Goal: Task Accomplishment & Management: Manage account settings

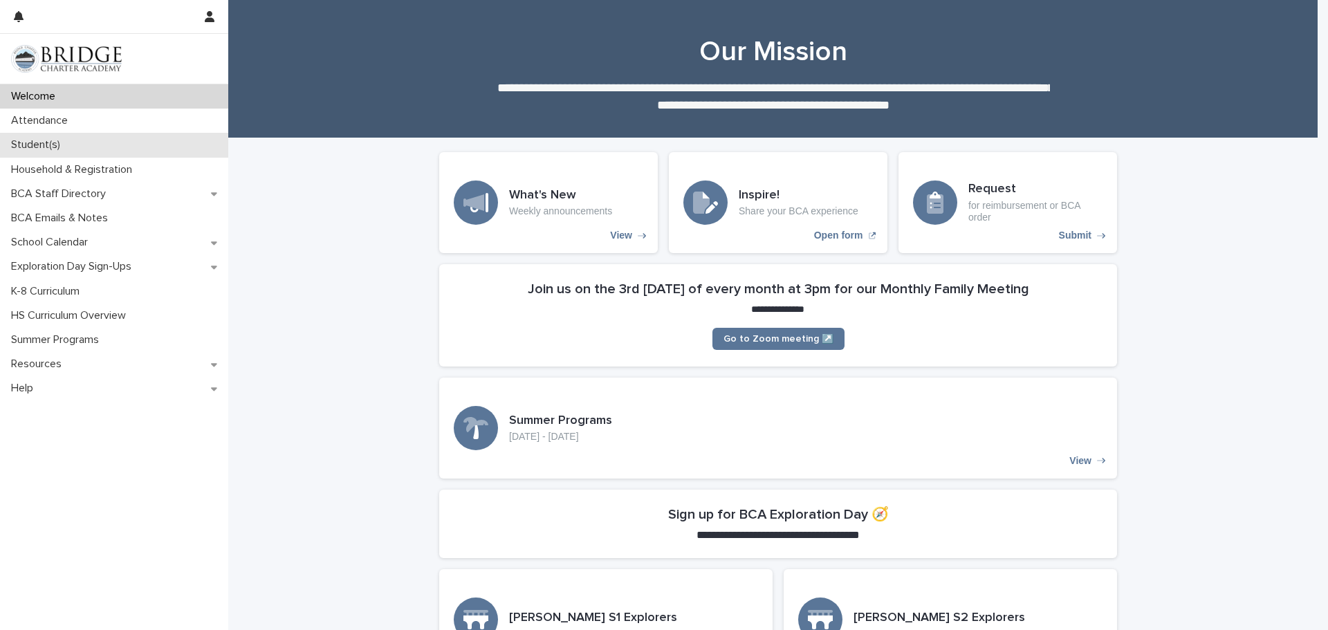
click at [146, 138] on div "Student(s)" at bounding box center [114, 145] width 228 height 24
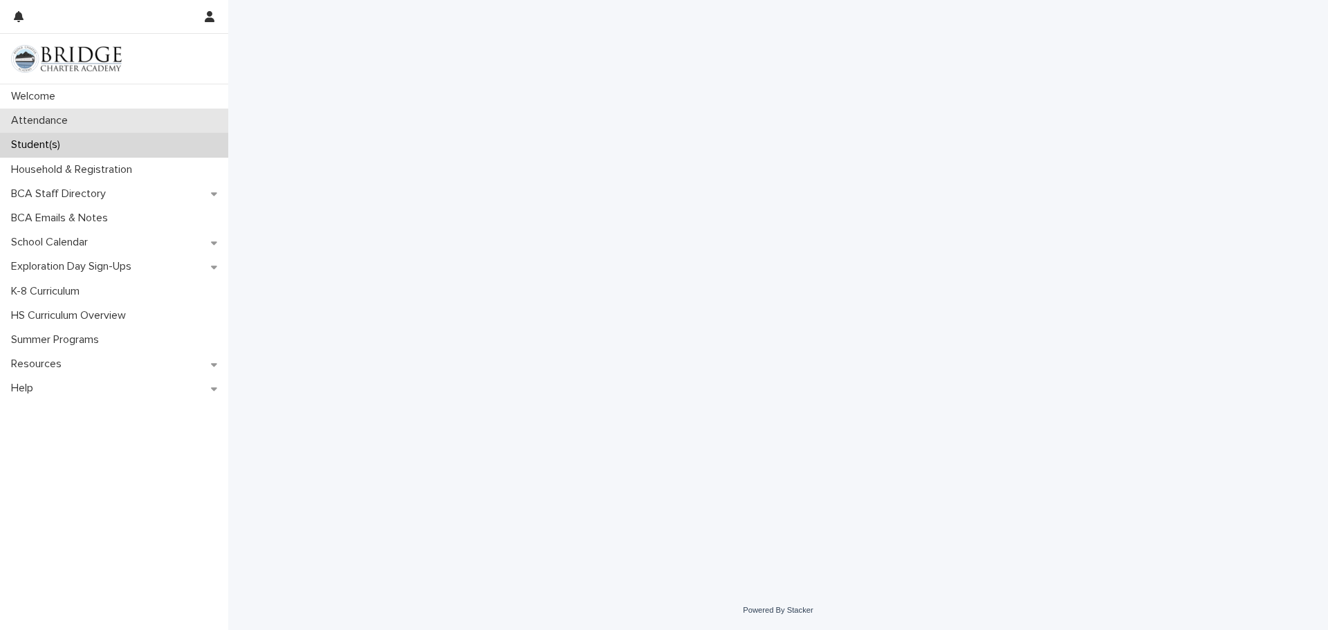
click at [153, 120] on div "Attendance" at bounding box center [114, 121] width 228 height 24
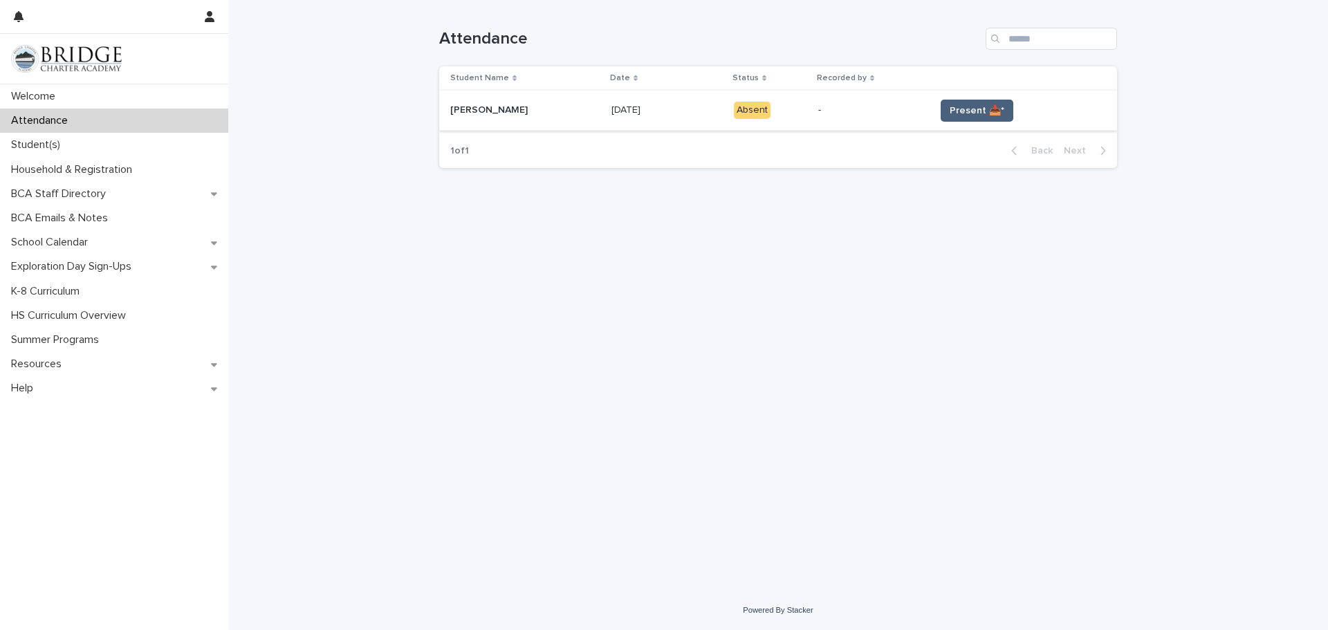
click at [959, 111] on span "Present 📥*" at bounding box center [976, 111] width 55 height 14
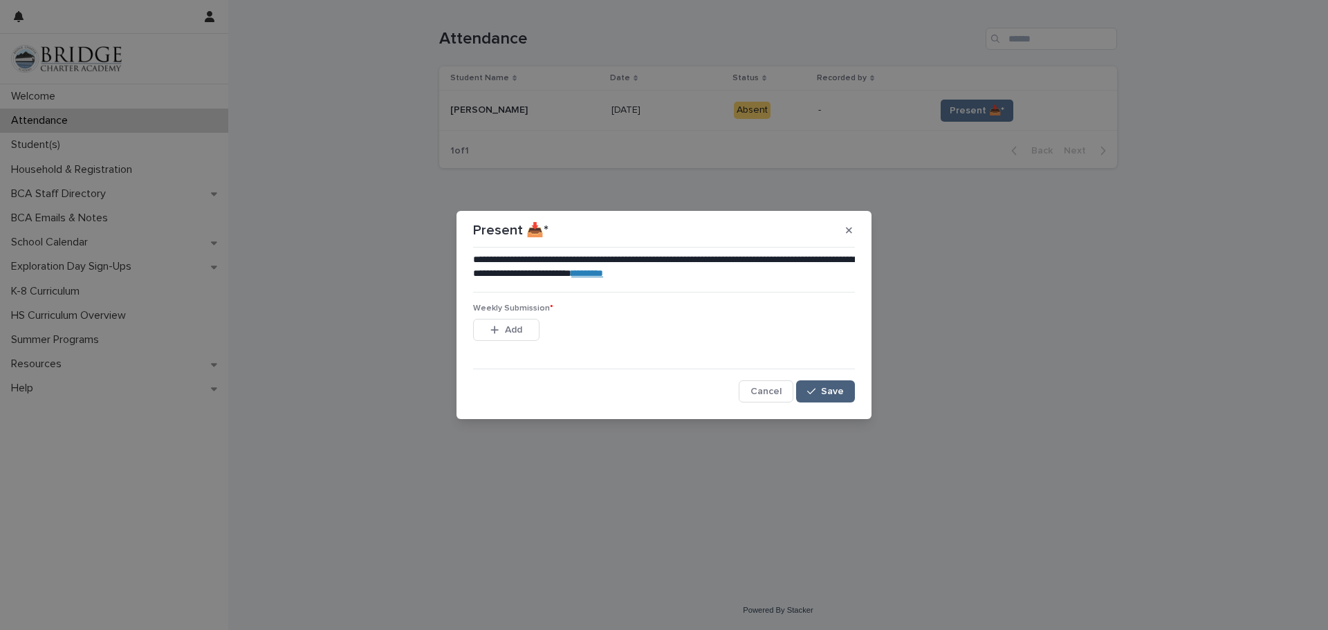
click at [836, 388] on span "Save" at bounding box center [832, 392] width 23 height 10
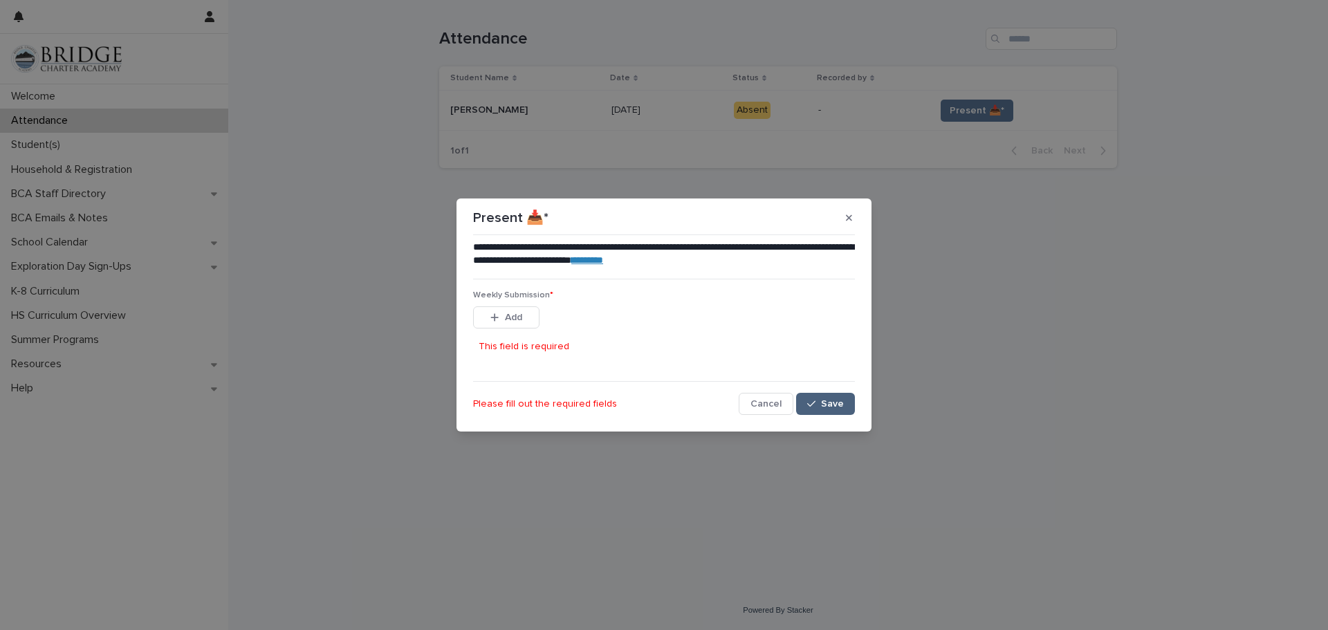
click at [834, 402] on span "Save" at bounding box center [832, 404] width 23 height 10
click at [507, 314] on span "Add" at bounding box center [513, 318] width 17 height 10
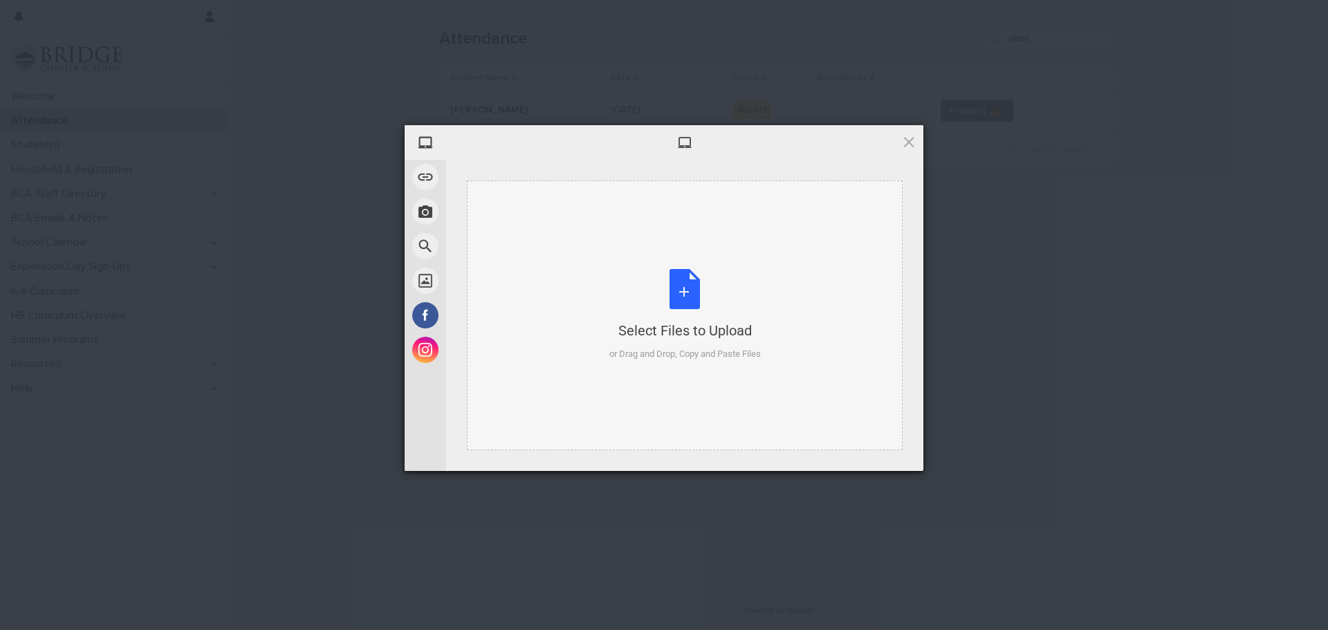
click at [681, 299] on div "Select Files to Upload or Drag and Drop, Copy and Paste Files" at bounding box center [684, 315] width 151 height 92
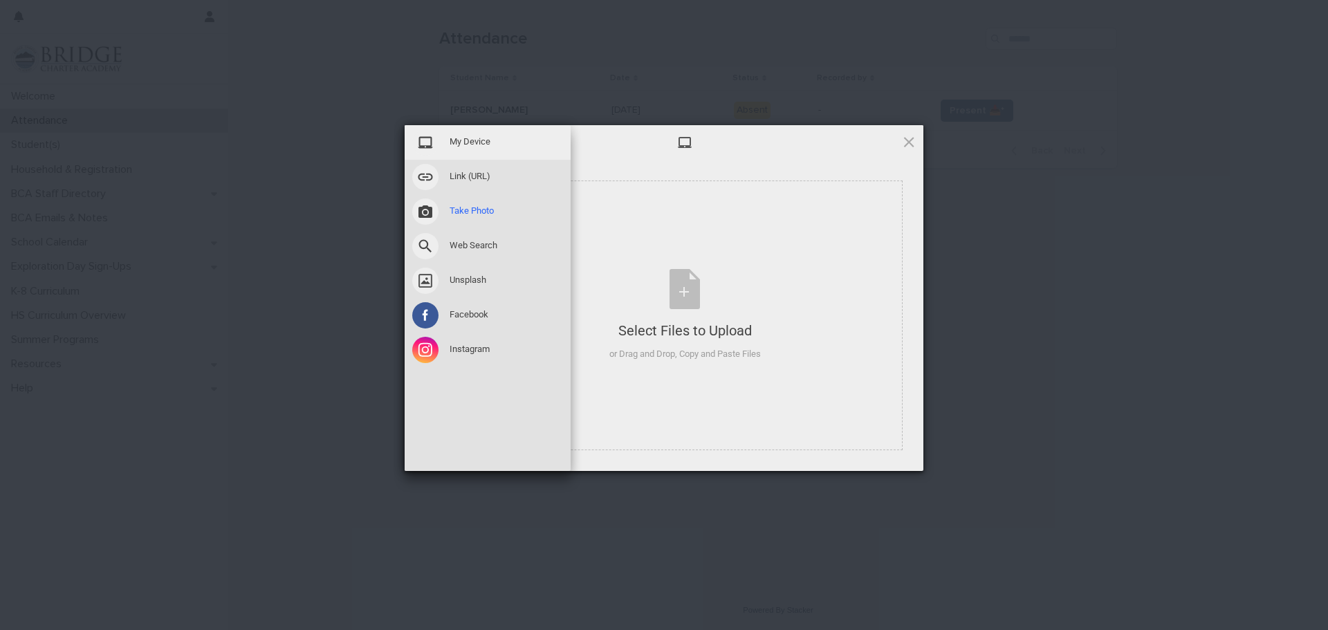
click at [421, 208] on span at bounding box center [425, 211] width 26 height 26
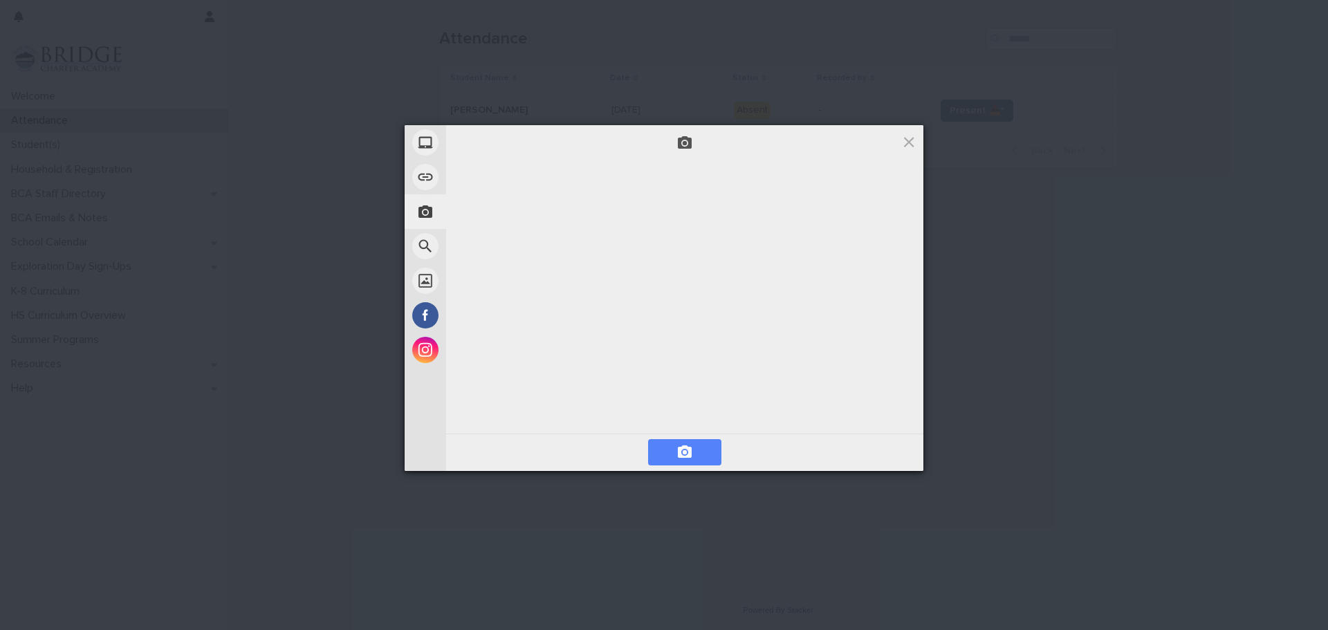
click at [680, 452] on span at bounding box center [684, 452] width 17 height 17
click at [693, 454] on span at bounding box center [684, 452] width 73 height 26
click at [681, 440] on span at bounding box center [684, 452] width 73 height 26
click at [895, 447] on span "Next" at bounding box center [885, 452] width 61 height 26
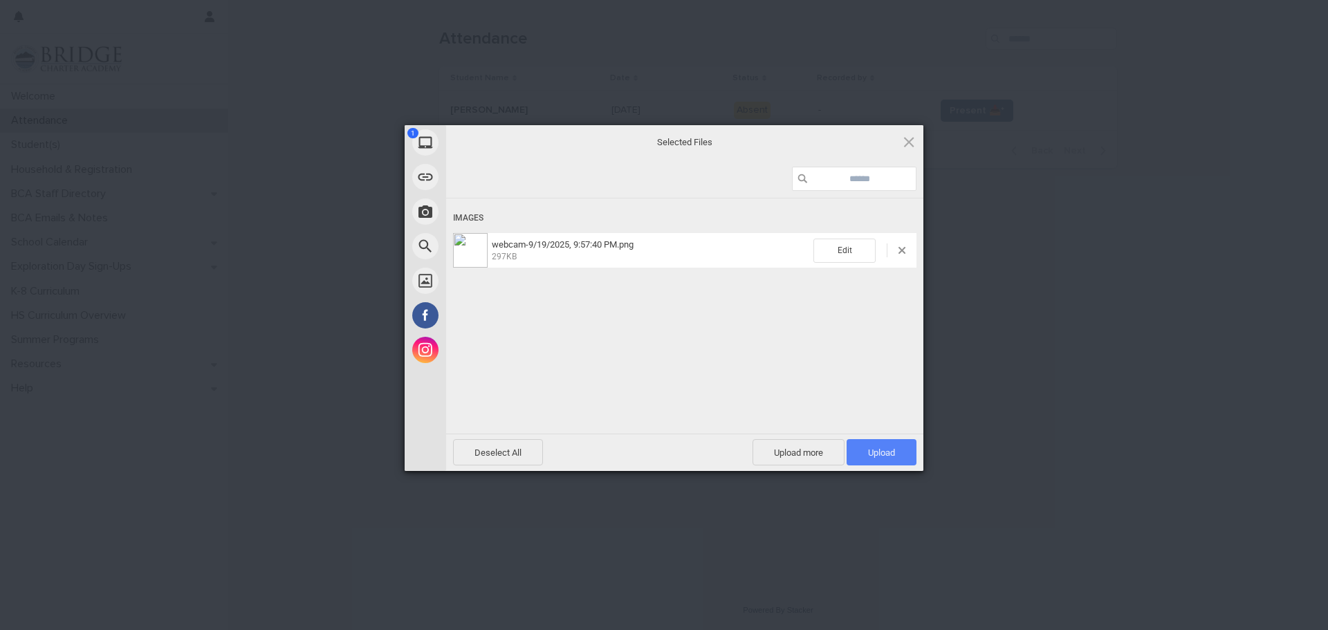
click at [887, 461] on span "Upload 1" at bounding box center [881, 452] width 70 height 26
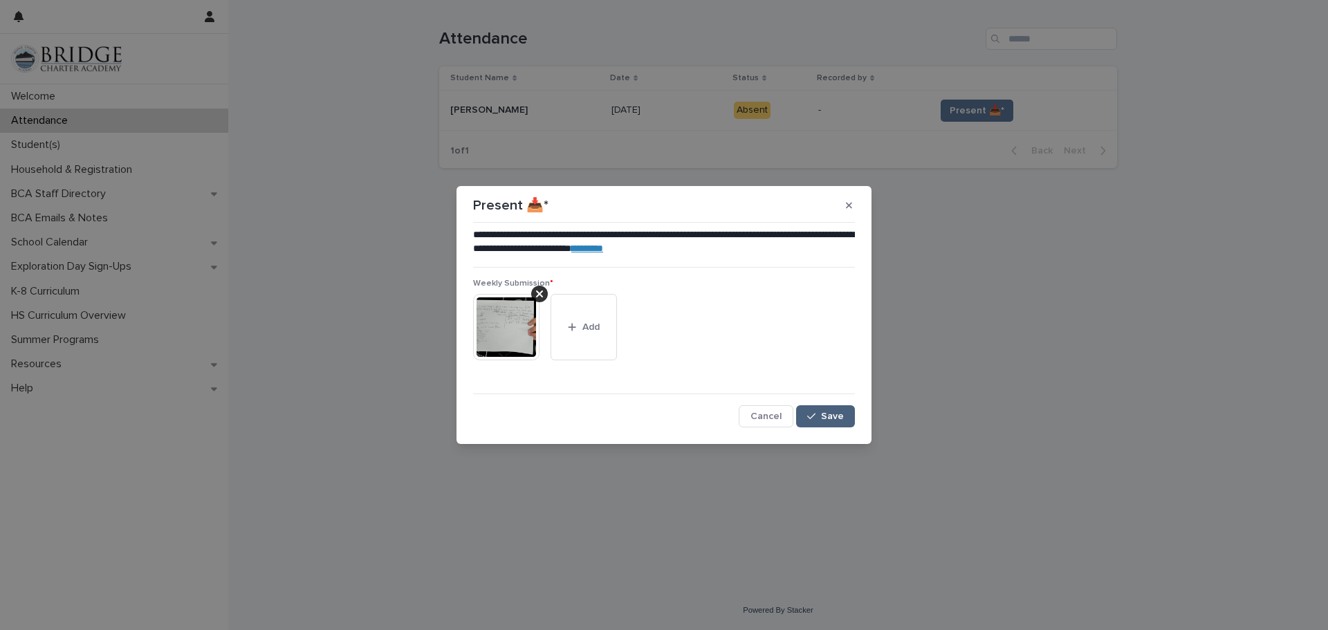
click at [838, 423] on button "Save" at bounding box center [825, 416] width 59 height 22
